Goal: Find specific page/section: Find specific page/section

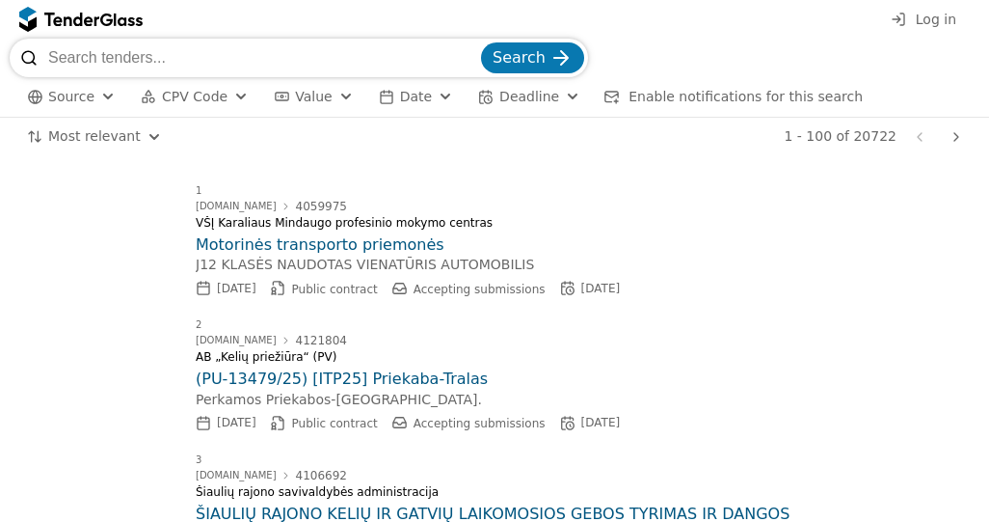
click at [94, 89] on div "button" at bounding box center [107, 97] width 69 height 66
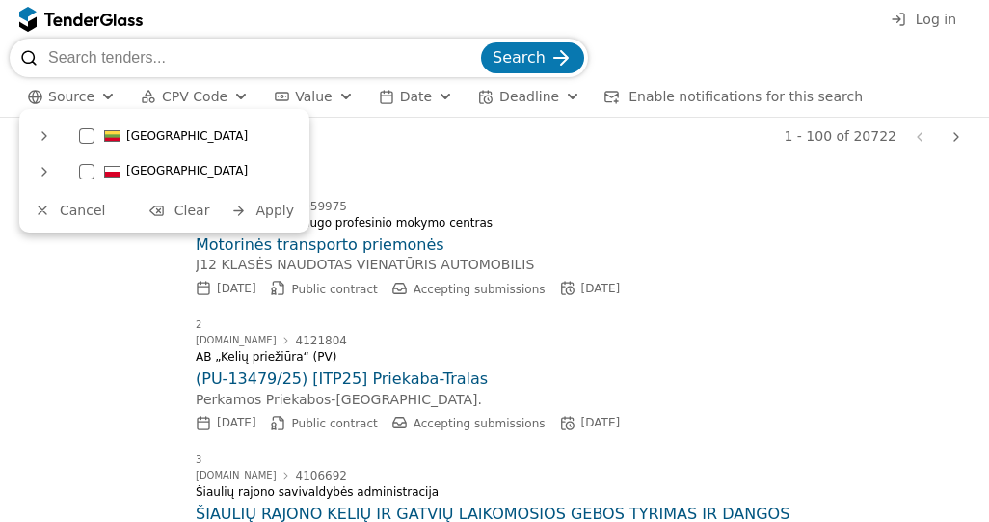
click at [83, 89] on span "Source" at bounding box center [71, 96] width 46 height 15
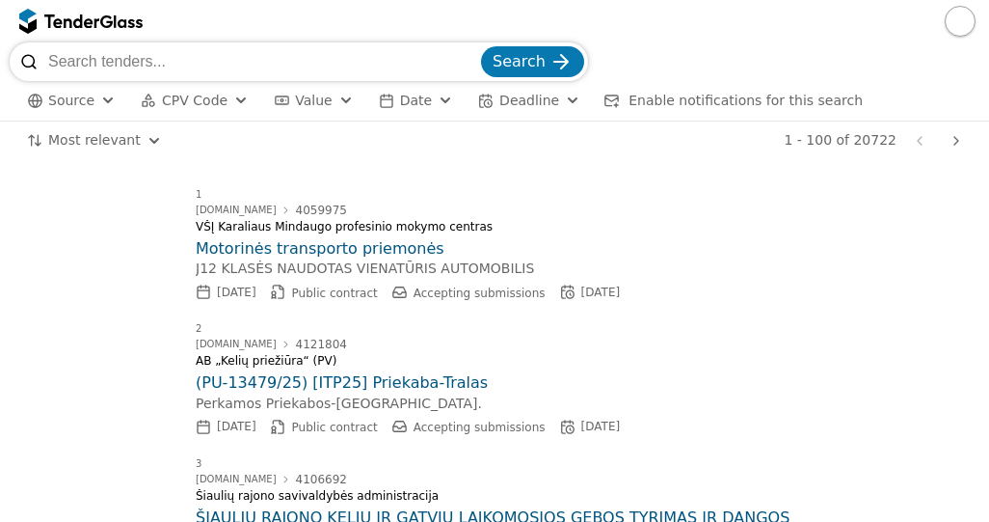
click at [93, 138] on html "Search Source CPV Code Type Buyer Value Date Deadline Enable notifications for …" at bounding box center [494, 261] width 989 height 522
click at [197, 96] on span "CPV Code" at bounding box center [195, 100] width 66 height 15
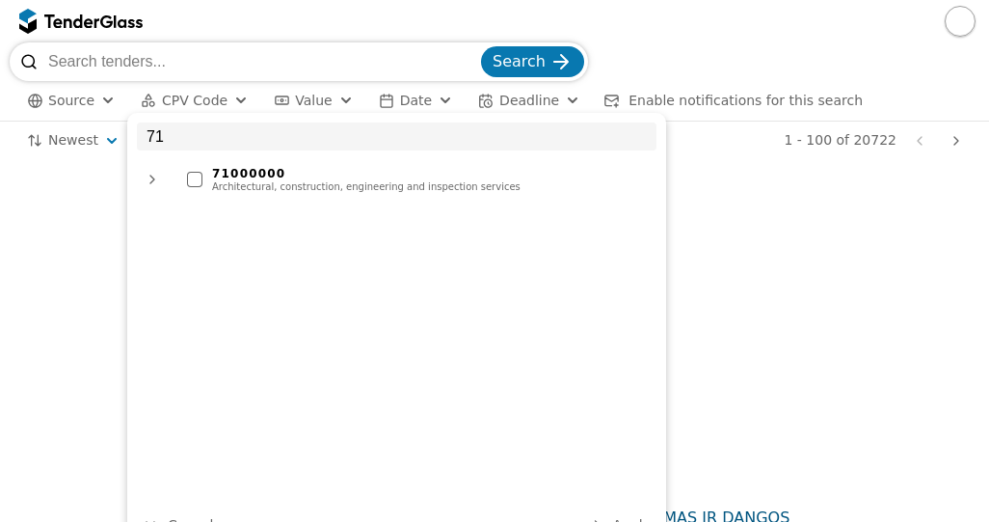
type input "71"
click at [236, 178] on div "71000000" at bounding box center [429, 173] width 435 height 13
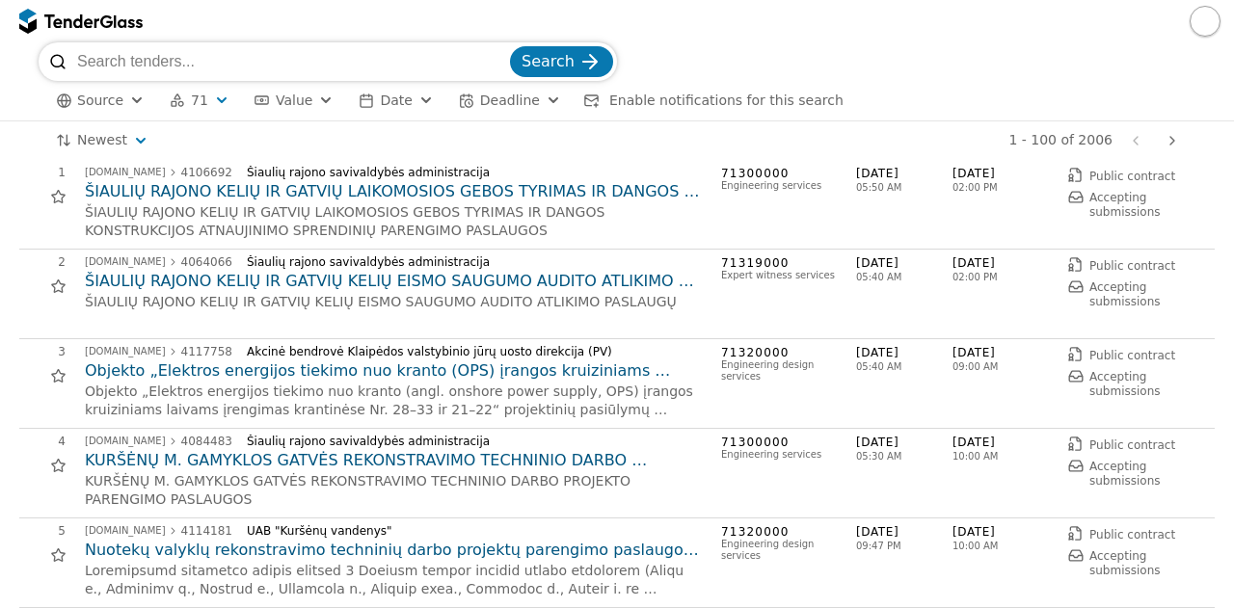
scroll to position [19, 0]
